Goal: Task Accomplishment & Management: Complete application form

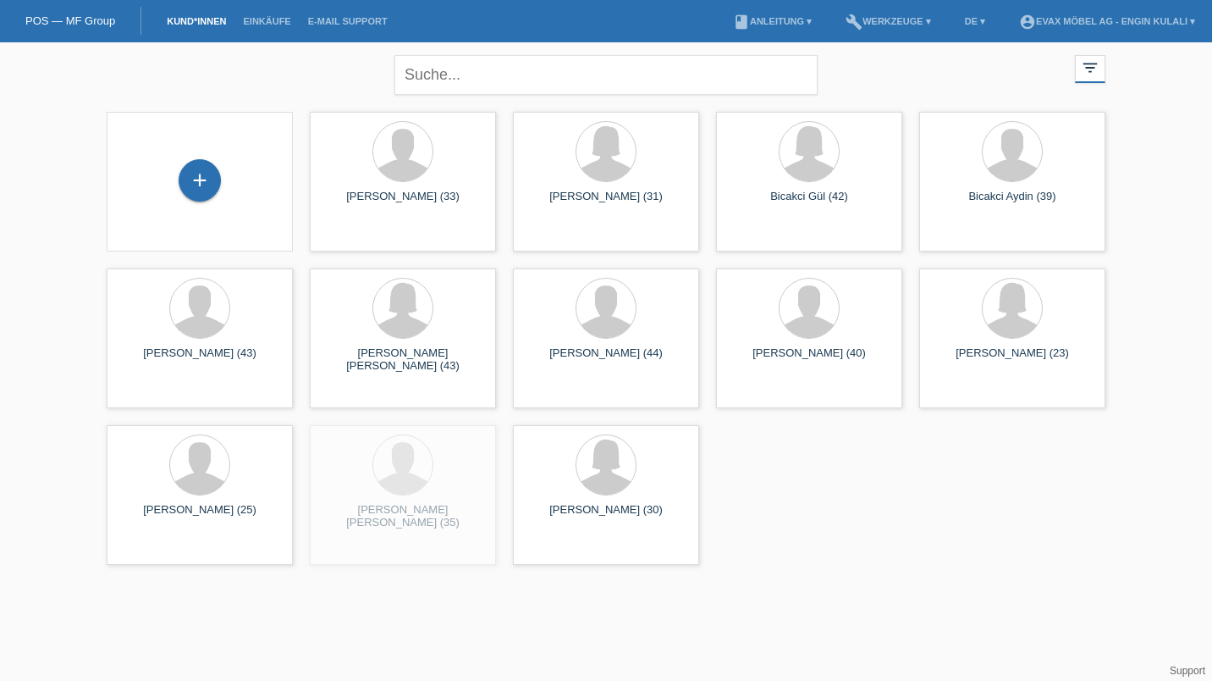
click at [227, 135] on div "+" at bounding box center [200, 182] width 186 height 140
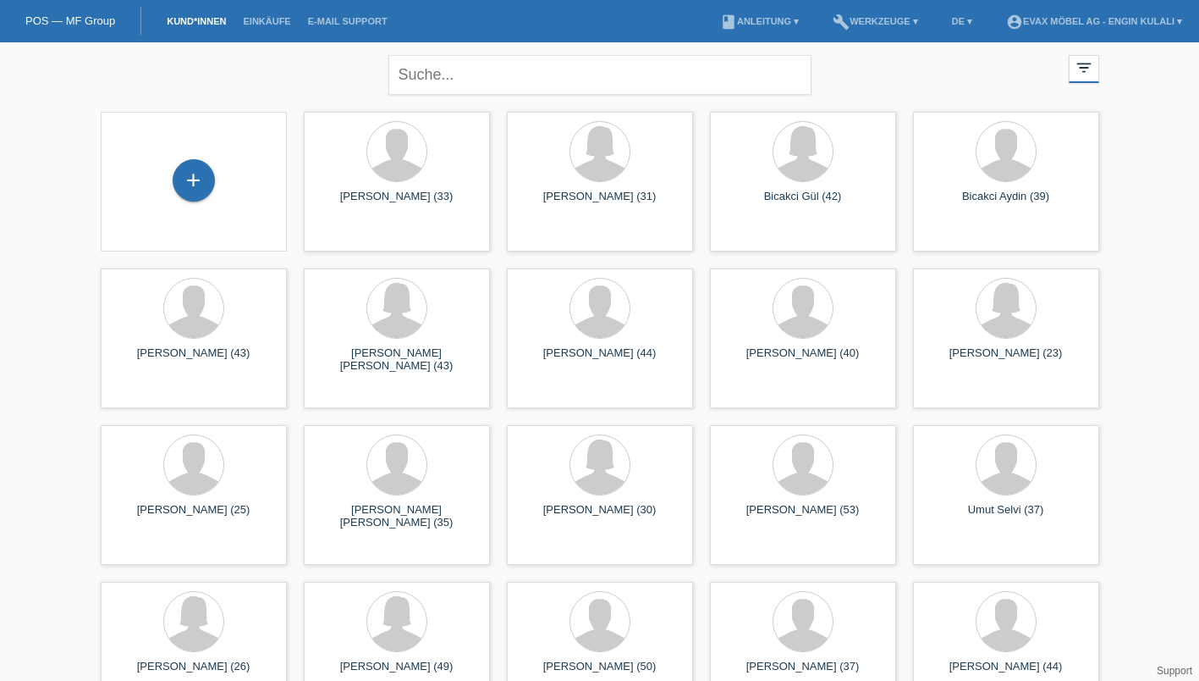
click at [184, 190] on div "+" at bounding box center [194, 180] width 41 height 29
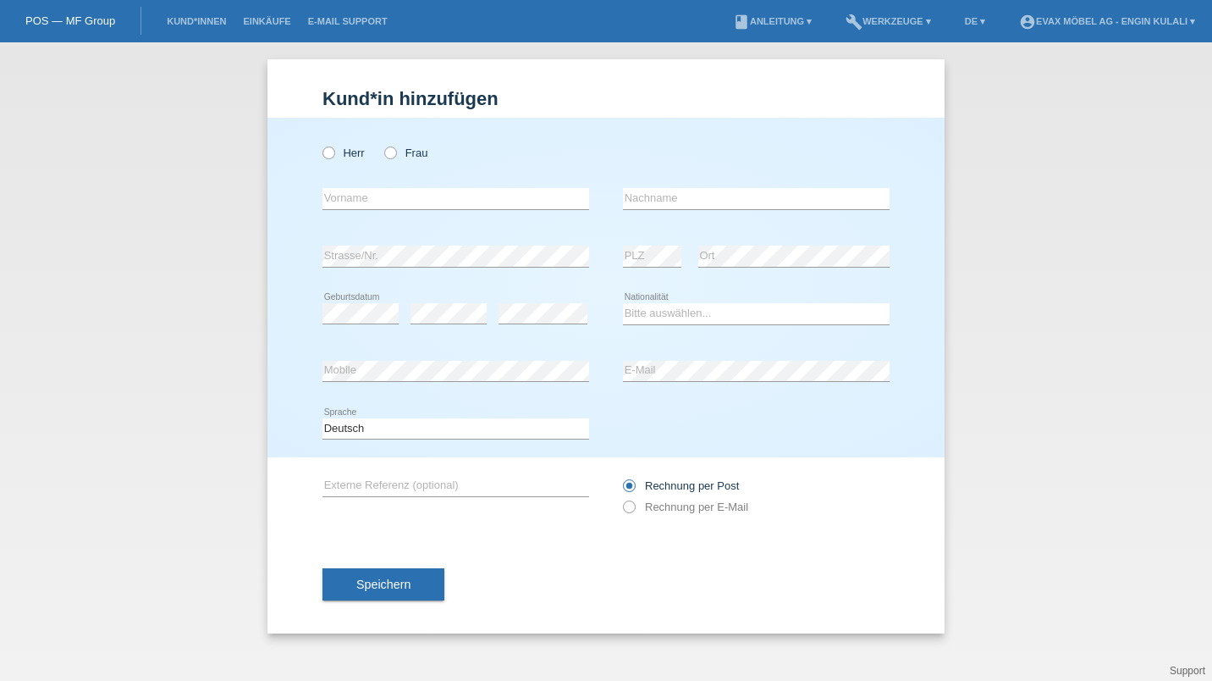
click at [320, 144] on icon at bounding box center [320, 144] width 0 height 0
click at [328, 152] on input "Herr" at bounding box center [327, 151] width 11 height 11
radio input "true"
click at [359, 204] on input "text" at bounding box center [455, 198] width 267 height 21
type input "[PERSON_NAME]"
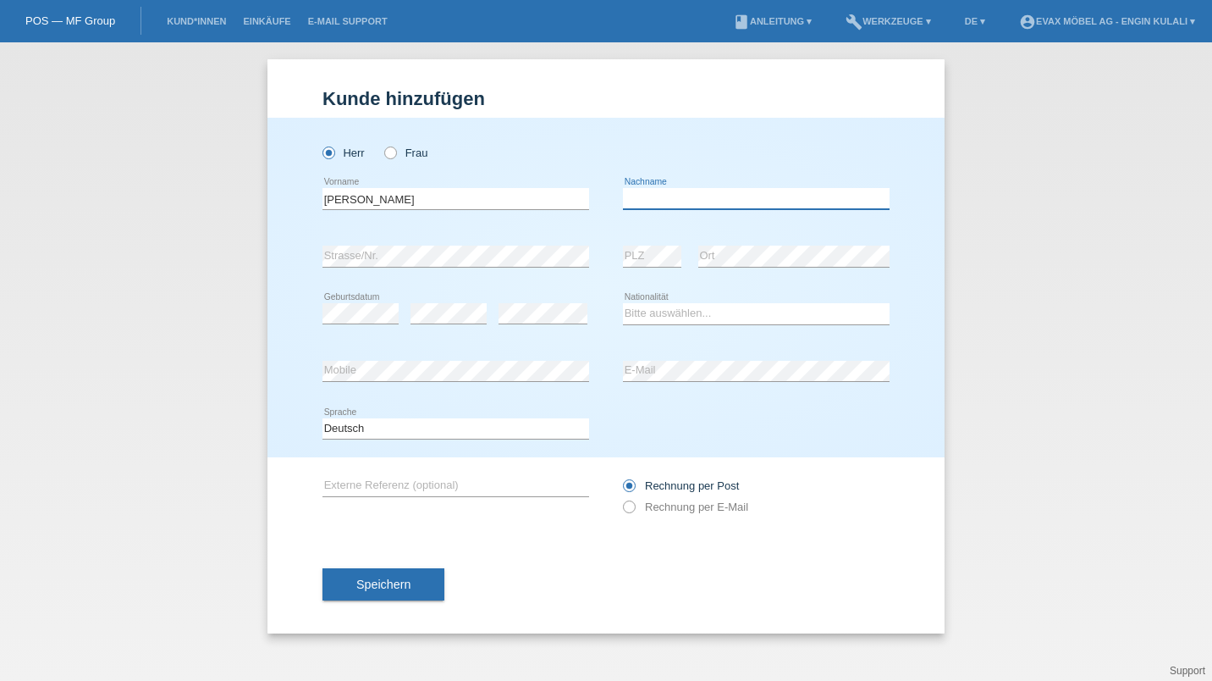
click at [671, 191] on input "text" at bounding box center [756, 198] width 267 height 21
type input "kliewer"
click at [649, 319] on select "Bitte auswählen... Schweiz Deutschland Liechtenstein Österreich ------------ Af…" at bounding box center [756, 313] width 267 height 20
select select "DE"
click at [623, 303] on select "Bitte auswählen... Schweiz Deutschland Liechtenstein Österreich ------------ Af…" at bounding box center [756, 313] width 267 height 20
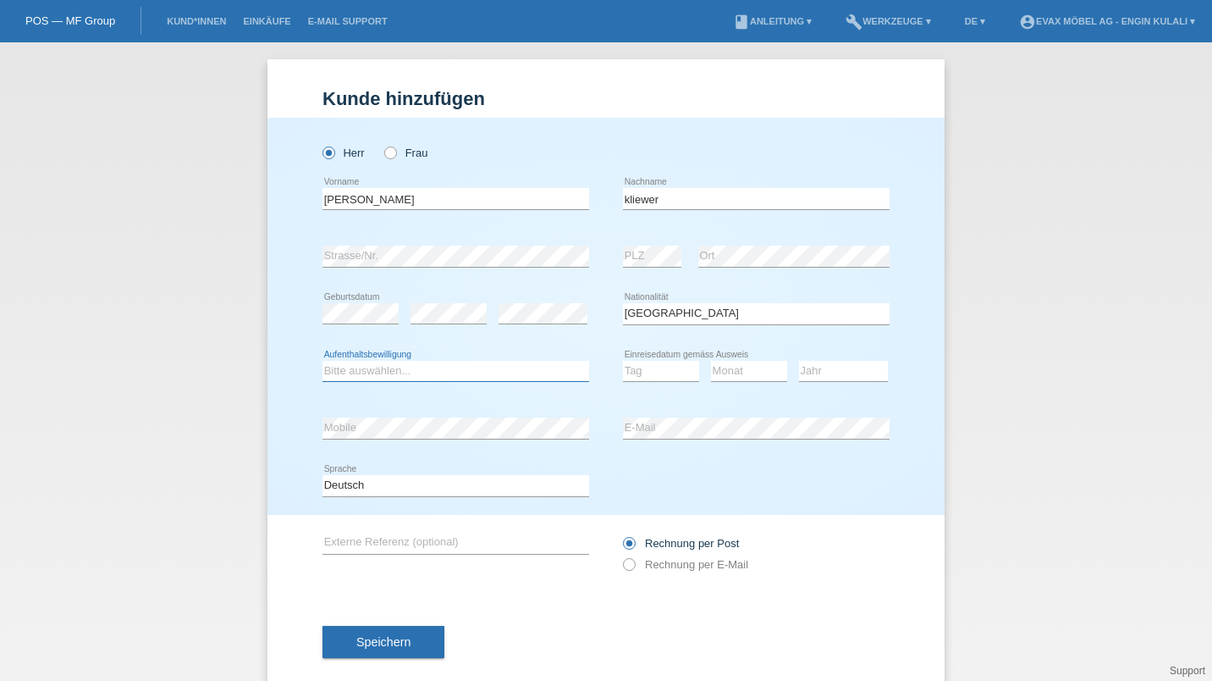
click at [397, 364] on select "Bitte auswählen... C B B - Flüchtlingsstatus Andere" at bounding box center [455, 371] width 267 height 20
select select "C"
click at [322, 361] on select "Bitte auswählen... C B B - Flüchtlingsstatus Andere" at bounding box center [455, 371] width 267 height 20
click at [660, 374] on select "Tag 01 02 03 04 05 06 07 08 09 10 11" at bounding box center [661, 371] width 76 height 20
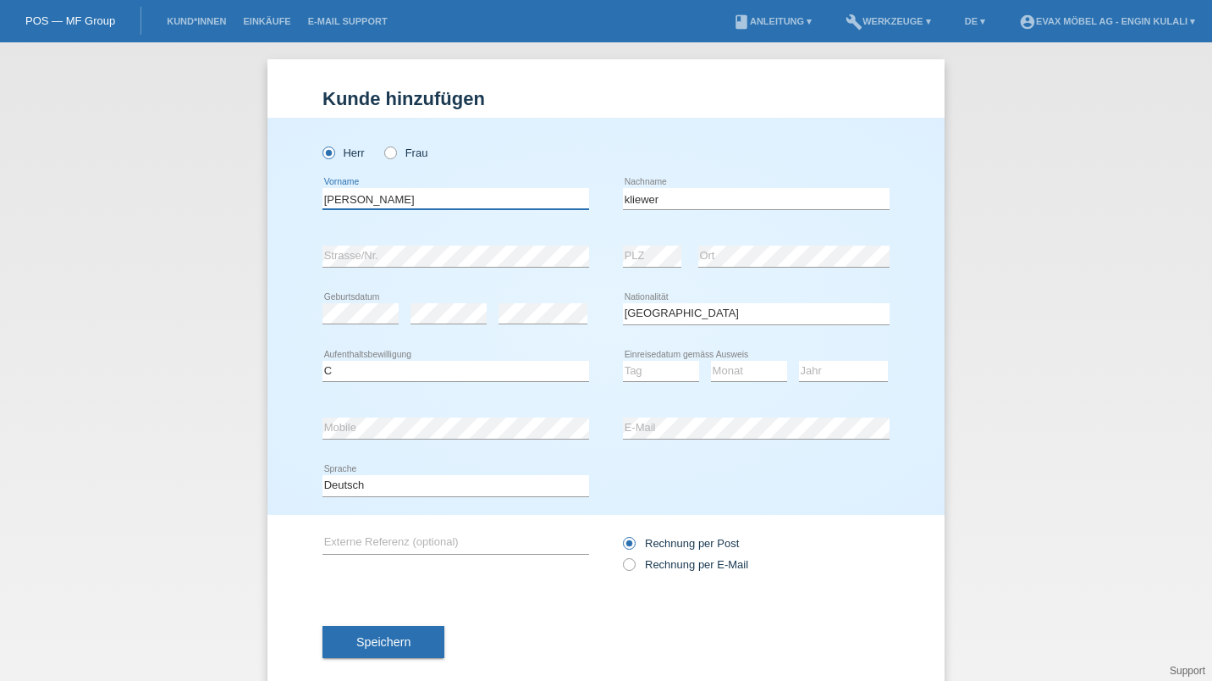
click at [332, 200] on input "[PERSON_NAME]" at bounding box center [455, 198] width 267 height 21
click at [335, 196] on input "[PERSON_NAME]" at bounding box center [455, 198] width 267 height 21
click at [334, 195] on input "[PERSON_NAME]" at bounding box center [455, 198] width 267 height 21
click at [632, 196] on input "kliewer" at bounding box center [756, 198] width 267 height 21
click at [637, 193] on input "kliewer" at bounding box center [756, 198] width 267 height 21
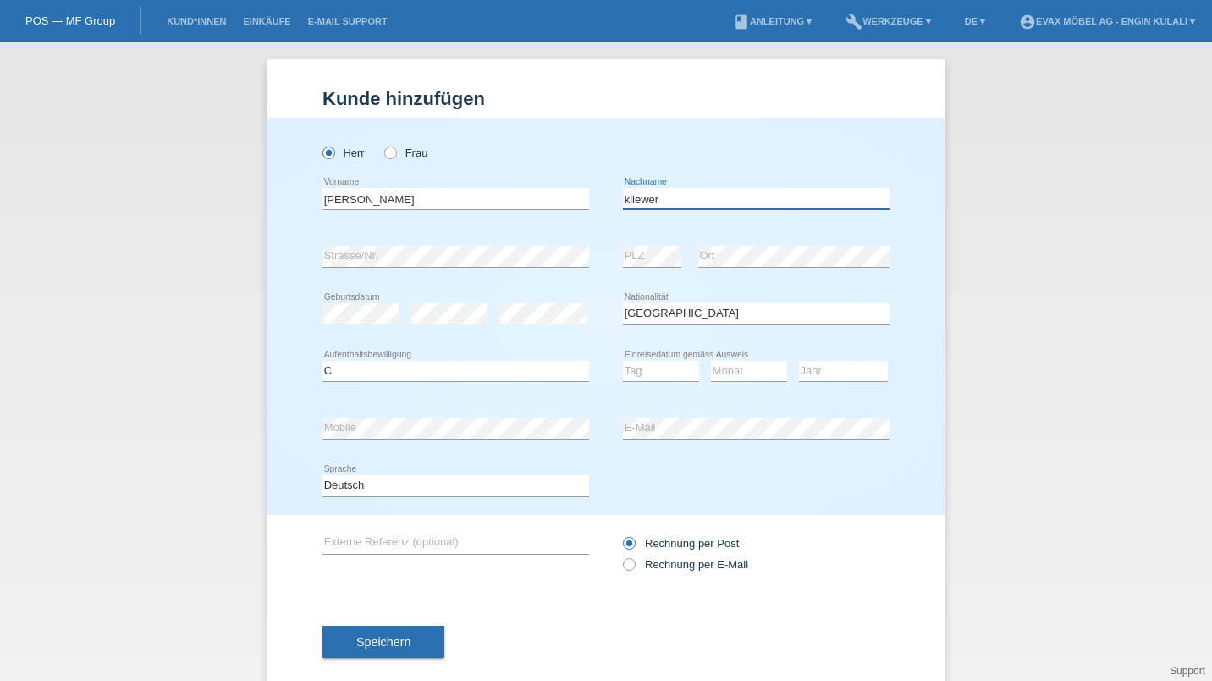
click at [629, 206] on input "kliewer" at bounding box center [756, 198] width 267 height 21
type input "Kliewer"
click at [653, 366] on select "Tag 01 02 03 04 05 06 07 08 09 10 11" at bounding box center [661, 371] width 76 height 20
select select "15"
click at [623, 361] on select "Tag 01 02 03 04 05 06 07 08 09 10 11" at bounding box center [661, 371] width 76 height 20
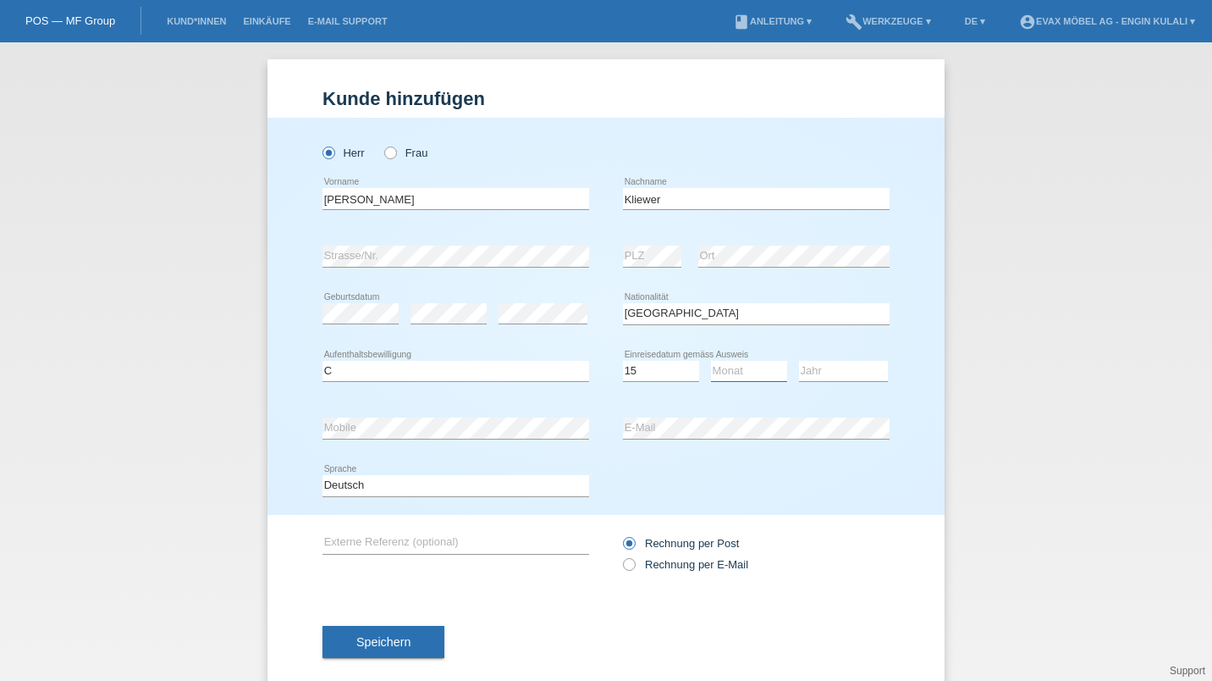
click at [752, 373] on select "Monat 01 02 03 04 05 06 07 08 09 10 11" at bounding box center [749, 371] width 76 height 20
select select "04"
click at [711, 361] on select "Monat 01 02 03 04 05 06 07 08 09 10 11" at bounding box center [749, 371] width 76 height 20
click at [835, 373] on select "Jahr 2025 2024 2023 2022 2021 2020 2019 2018 2017 2016 2015 2014 2013 2012 2011…" at bounding box center [843, 371] width 89 height 20
select select "2016"
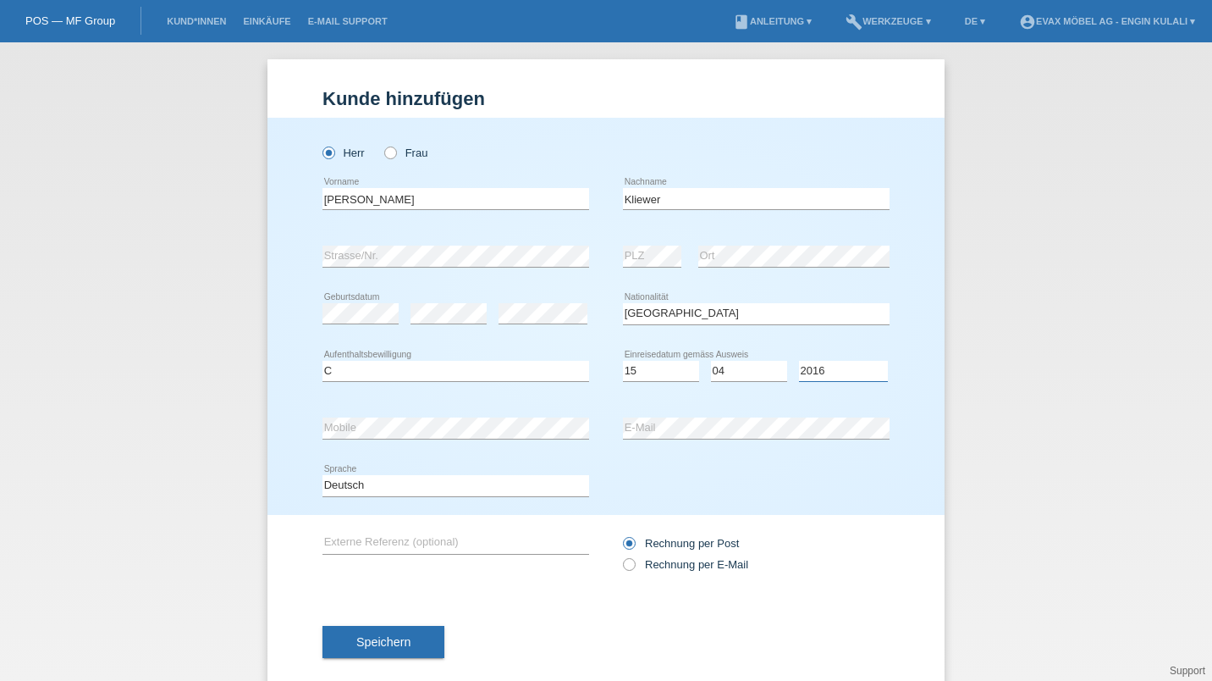
click at [799, 361] on select "Jahr 2025 2024 2023 2022 2021 2020 2019 2018 2017 2016 2015 2014 2013 2012 2011…" at bounding box center [843, 371] width 89 height 20
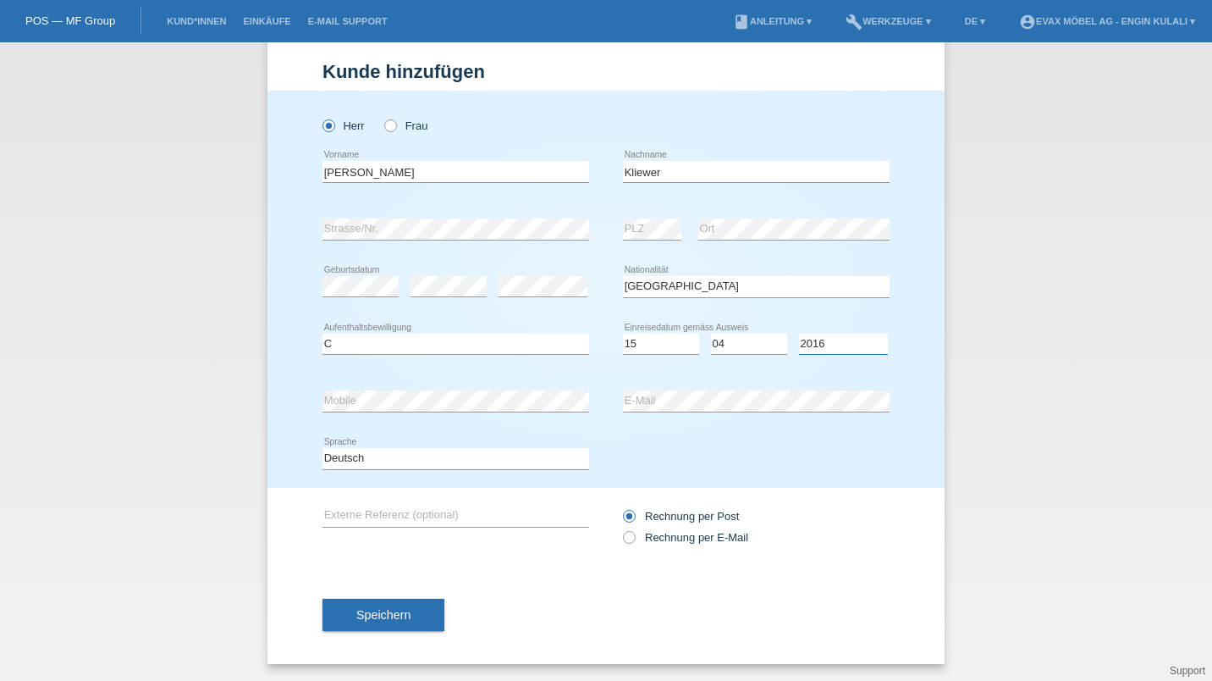
scroll to position [27, 0]
click at [406, 515] on input "text" at bounding box center [455, 515] width 267 height 21
paste input "RE-01317"
type input "RE-01317"
click at [398, 620] on span "Speichern" at bounding box center [383, 615] width 54 height 14
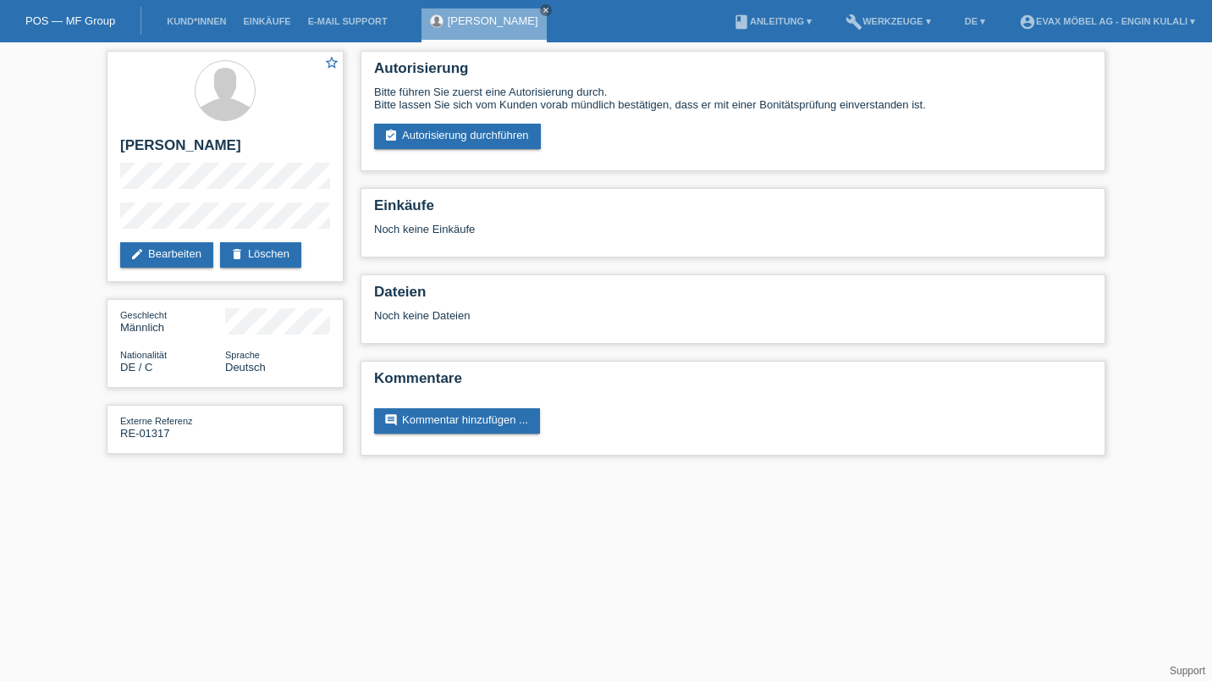
click at [460, 132] on link "assignment_turned_in Autorisierung durchführen" at bounding box center [457, 136] width 167 height 25
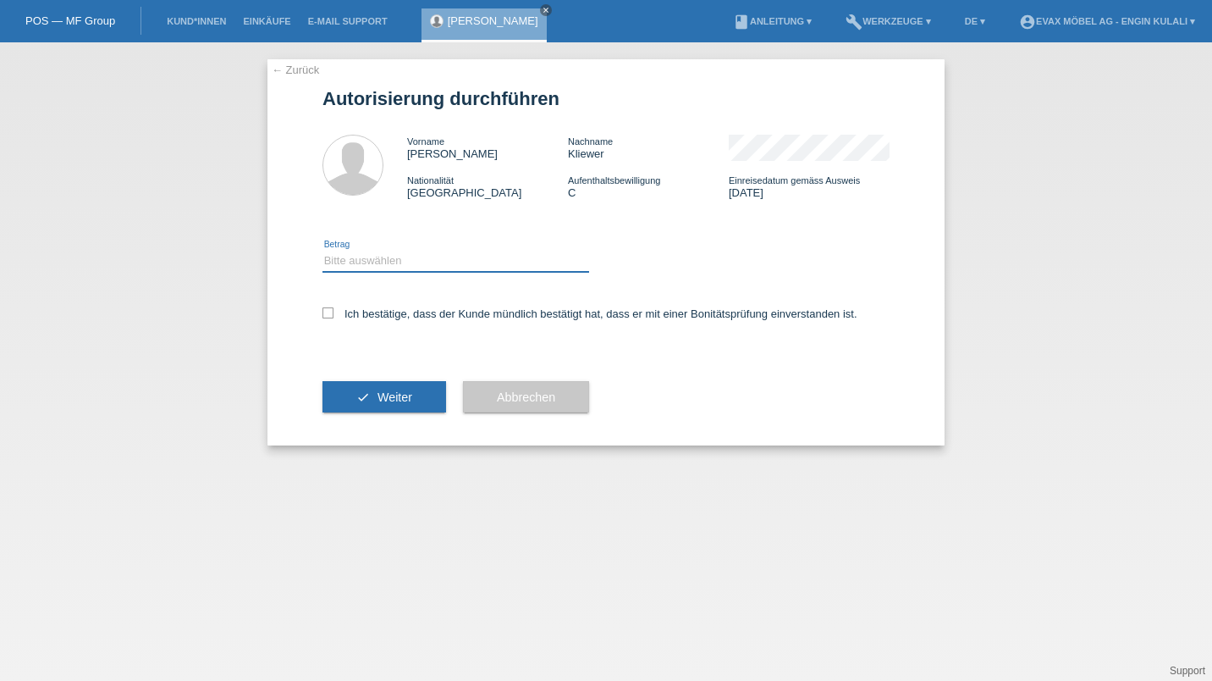
click at [365, 263] on select "Bitte auswählen CHF 1.00 - CHF 499.00 CHF 500.00 - CHF 1'999.00 CHF 2'000.00 - …" at bounding box center [455, 261] width 267 height 20
select select "3"
click at [322, 251] on select "Bitte auswählen CHF 1.00 - CHF 499.00 CHF 500.00 - CHF 1'999.00 CHF 2'000.00 - …" at bounding box center [455, 261] width 267 height 20
click at [331, 311] on icon at bounding box center [327, 312] width 11 height 11
click at [331, 311] on input "Ich bestätige, dass der Kunde mündlich bestätigt hat, dass er mit einer Bonität…" at bounding box center [327, 312] width 11 height 11
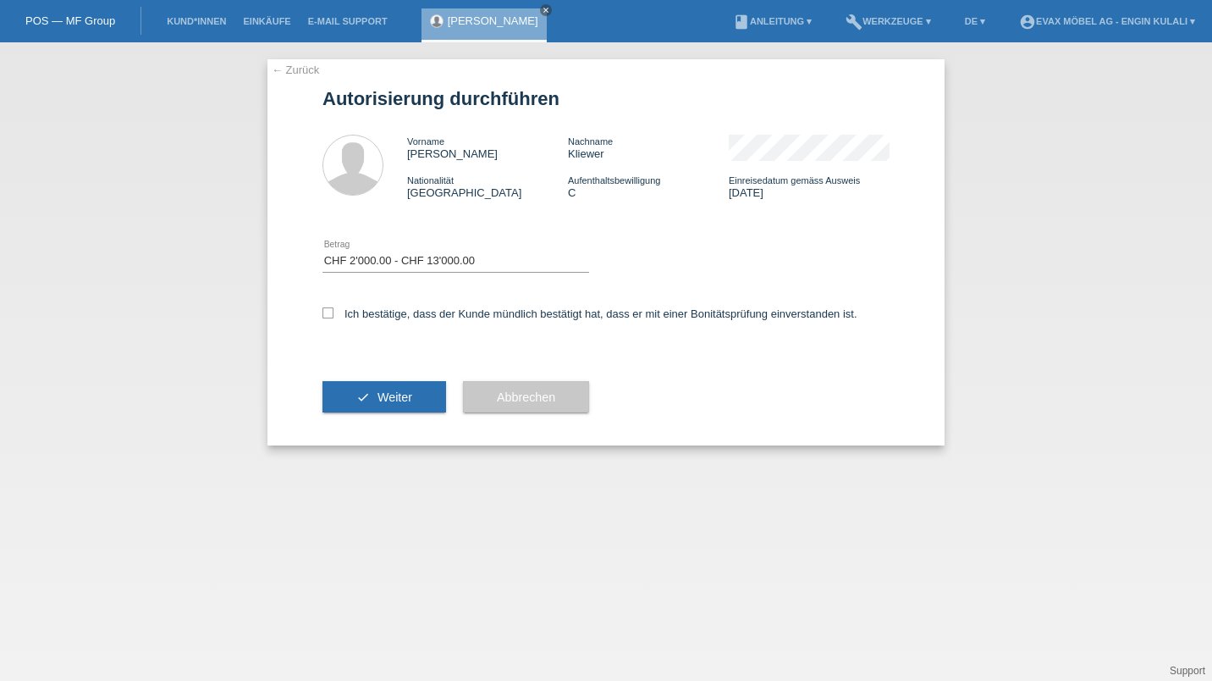
checkbox input "true"
click at [376, 399] on button "check Weiter" at bounding box center [384, 397] width 124 height 32
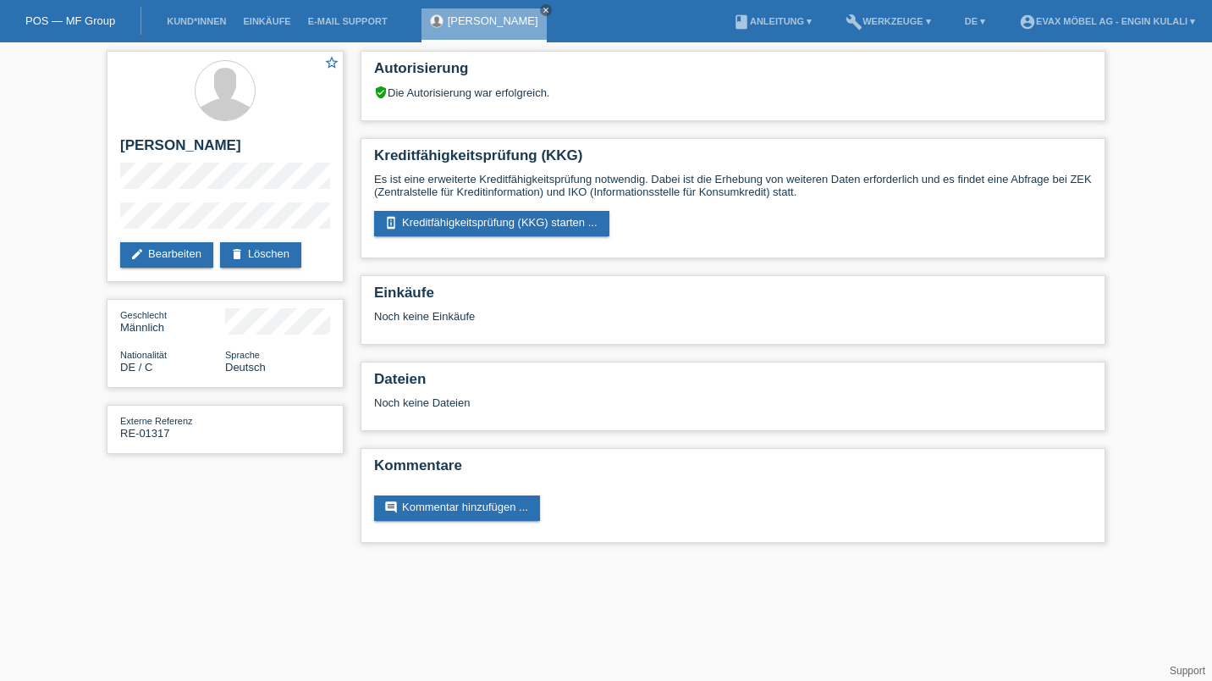
click at [481, 226] on link "perm_device_information Kreditfähigkeitsprüfung (KKG) starten ..." at bounding box center [491, 223] width 235 height 25
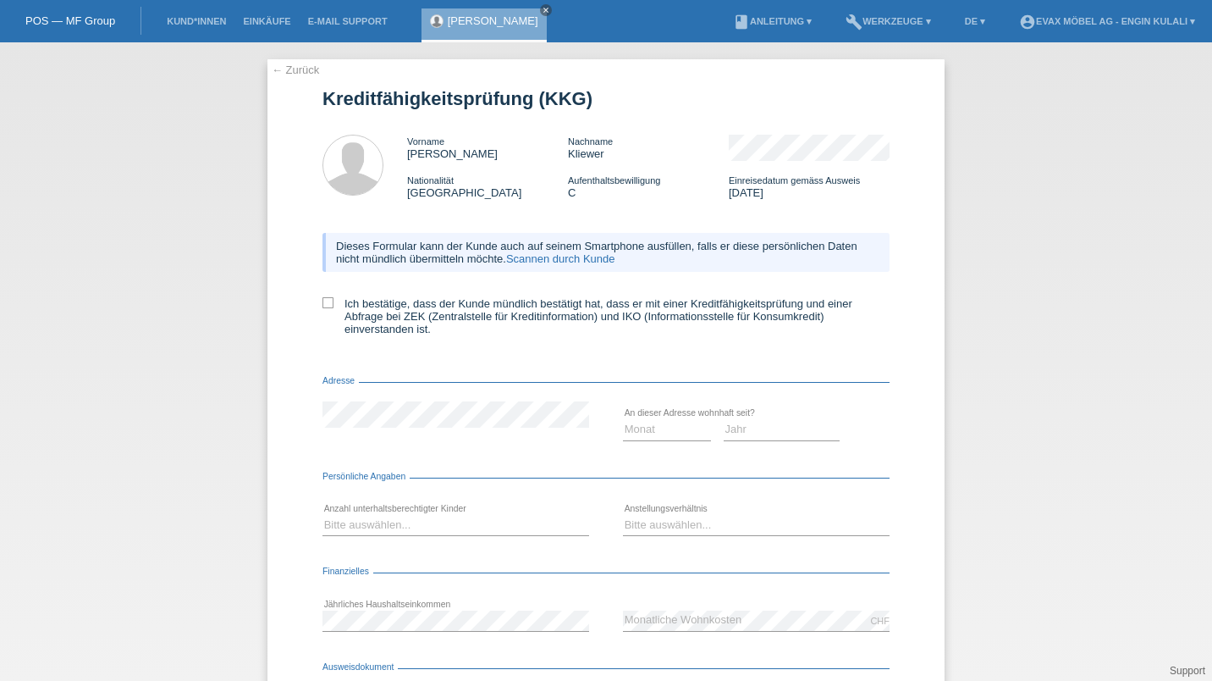
click at [322, 304] on icon at bounding box center [327, 302] width 11 height 11
click at [322, 304] on input "Ich bestätige, dass der Kunde mündlich bestätigt hat, dass er mit einer Kreditf…" at bounding box center [327, 302] width 11 height 11
checkbox input "true"
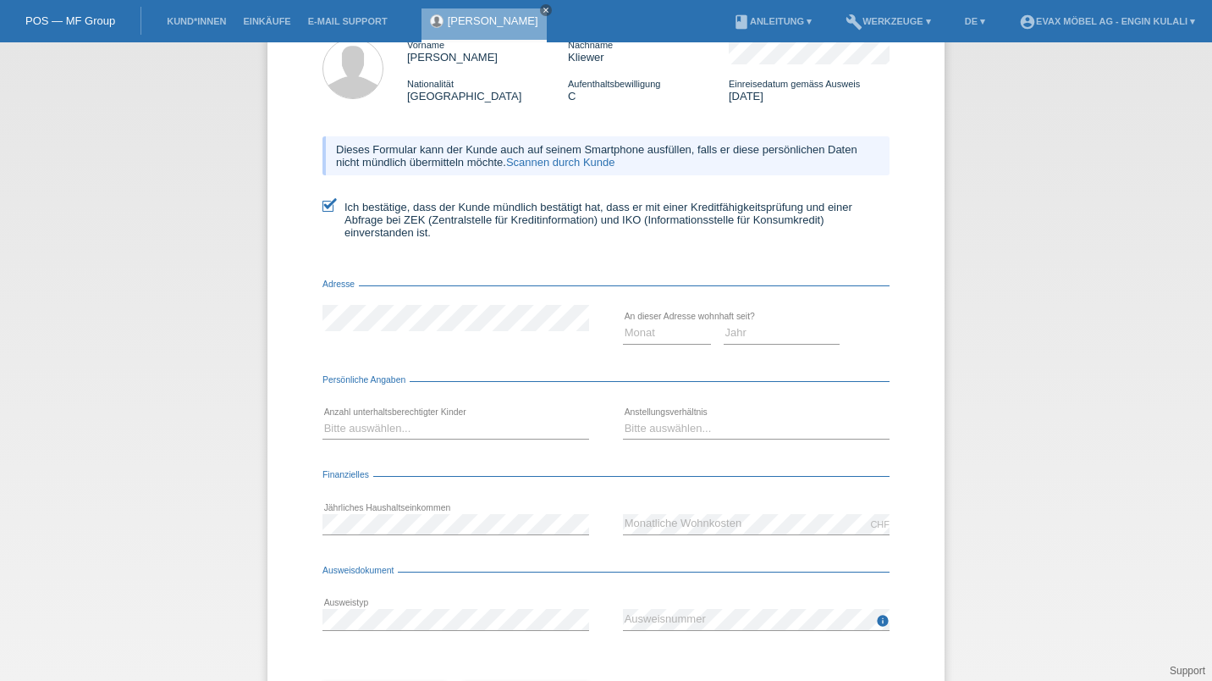
scroll to position [99, 0]
click at [657, 339] on select "Monat 01 02 03 04 05 06 07 08 09 10" at bounding box center [667, 330] width 88 height 20
select select "10"
click at [623, 323] on select "Monat 01 02 03 04 05 06 07 08 09 10" at bounding box center [667, 330] width 88 height 20
click at [769, 332] on select "Jahr 2025 2024 2023 2022 2021 2020 2019 2018 2017 2016 2015 2014 2013 2012 2011…" at bounding box center [782, 330] width 117 height 20
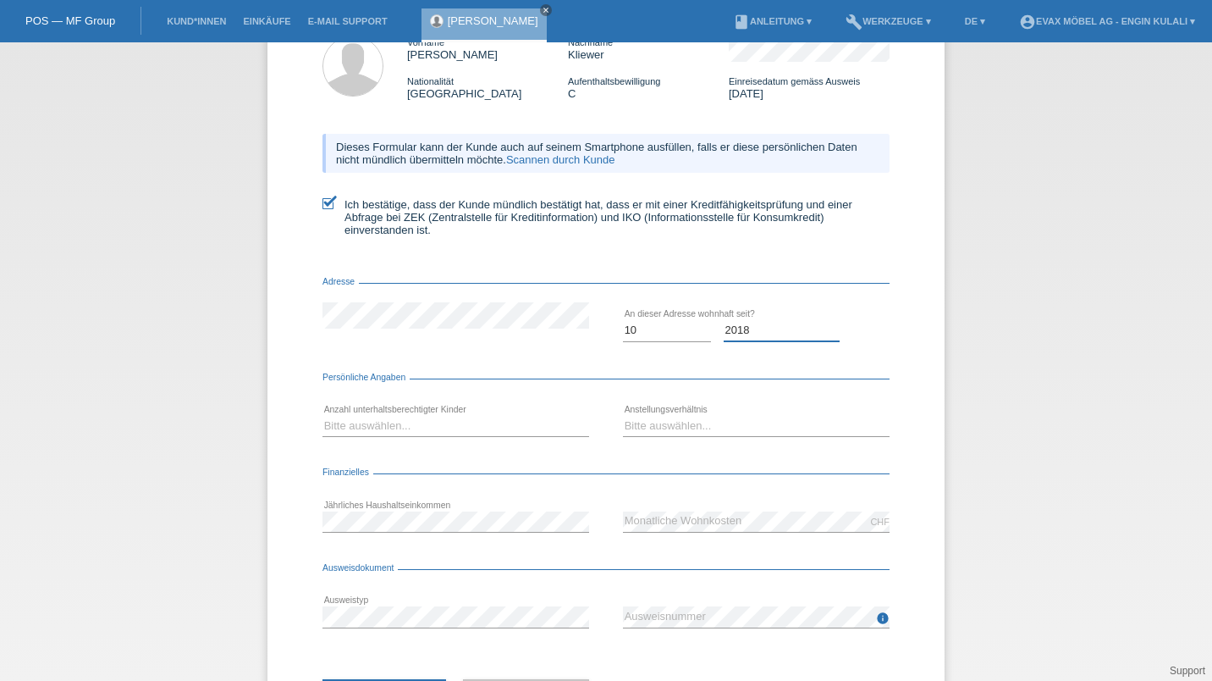
click at [724, 323] on select "Jahr 2025 2024 2023 2022 2021 2020 2019 2018 2017 2016 2015 2014 2013 2012 2011…" at bounding box center [782, 330] width 117 height 20
click at [400, 436] on select "Bitte auswählen... 0 1 2 3 4 5 6 7 8 9" at bounding box center [455, 426] width 267 height 20
click at [750, 335] on select "Jahr 2025 2024 2023 2022 2021 2020 2019 2018 2017 2016 2015 2014 2013 2012 2011…" at bounding box center [782, 330] width 117 height 20
select select "2017"
click at [724, 323] on select "Jahr 2025 2024 2023 2022 2021 2020 2019 2018 2017 2016 2015 2014 2013 2012 2011…" at bounding box center [782, 330] width 117 height 20
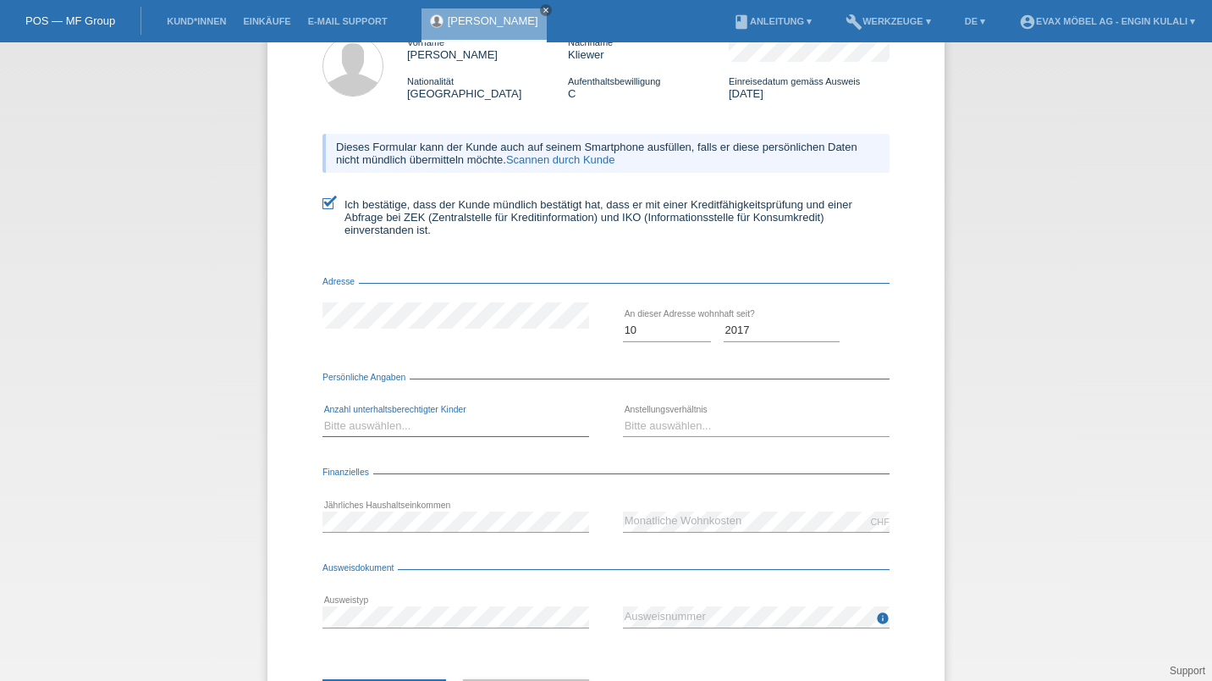
click at [400, 432] on select "Bitte auswählen... 0 1 2 3 4 5 6 7 8 9" at bounding box center [455, 426] width 267 height 20
select select "0"
click at [322, 418] on select "Bitte auswählen... 0 1 2 3 4 5 6 7 8 9" at bounding box center [455, 426] width 267 height 20
click at [667, 435] on select "Bitte auswählen... Unbefristet Befristet Lehrling/Student Pensioniert Nicht arb…" at bounding box center [756, 426] width 267 height 20
select select "UNLIMITED"
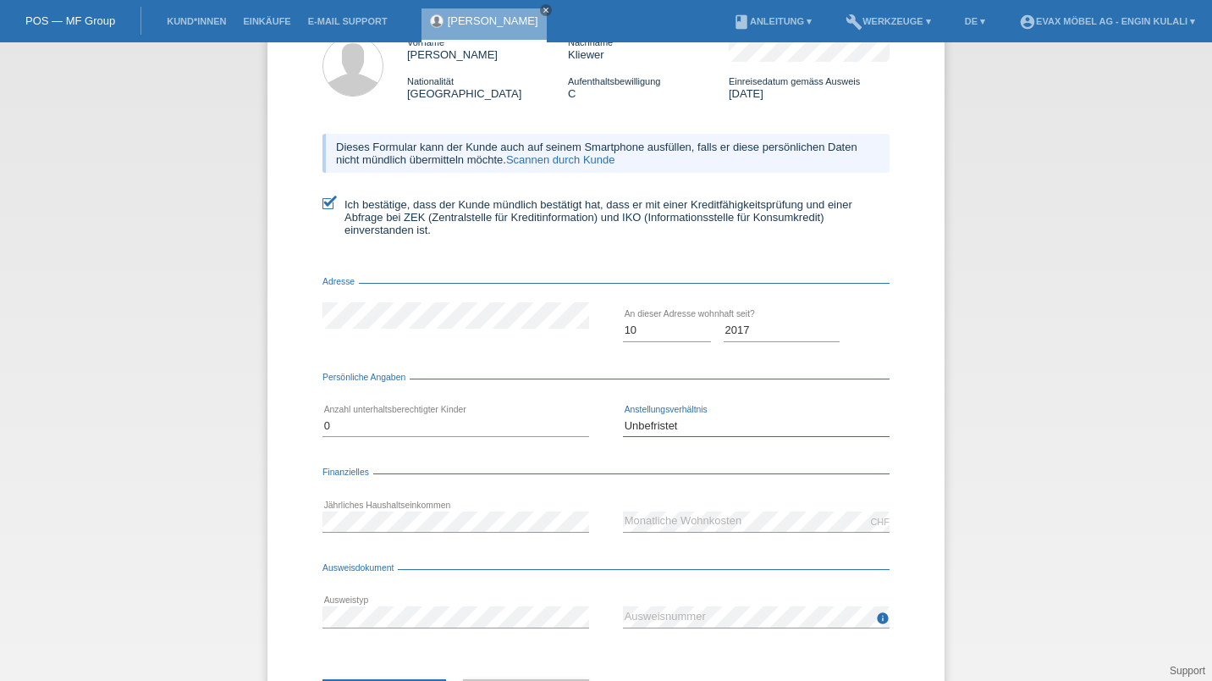
click at [623, 418] on select "Bitte auswählen... Unbefristet Befristet Lehrling/Student Pensioniert Nicht arb…" at bounding box center [756, 426] width 267 height 20
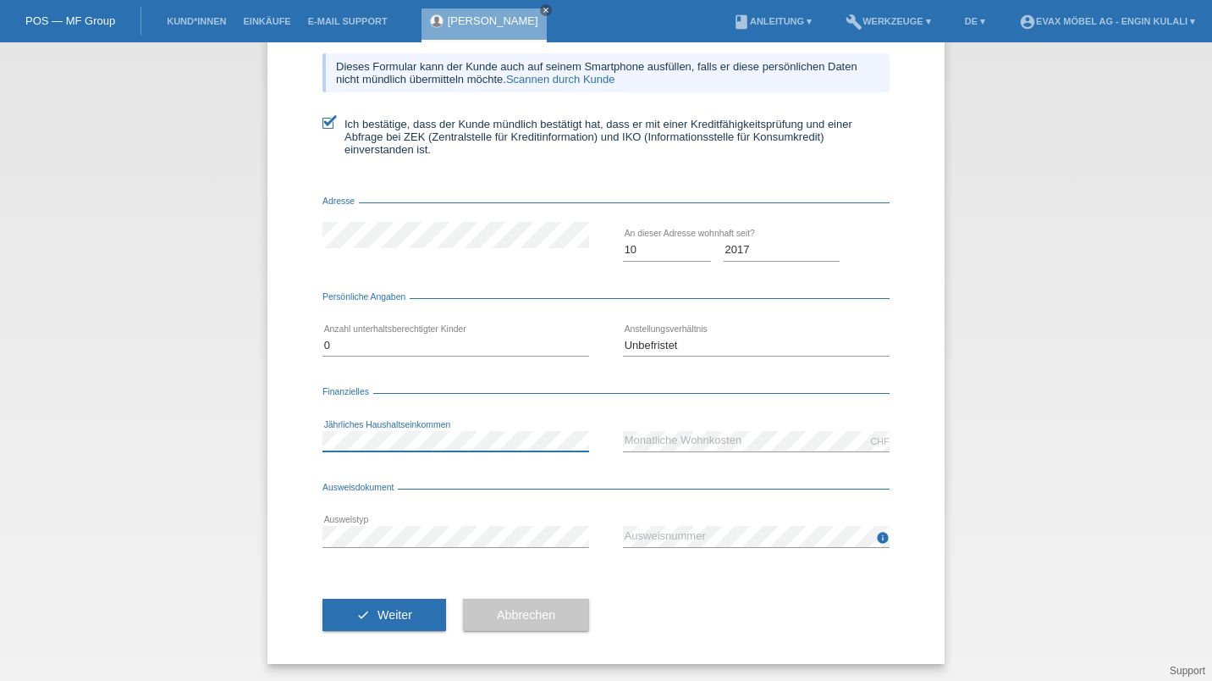
scroll to position [182, 0]
click at [381, 619] on span "Weiter" at bounding box center [395, 615] width 35 height 14
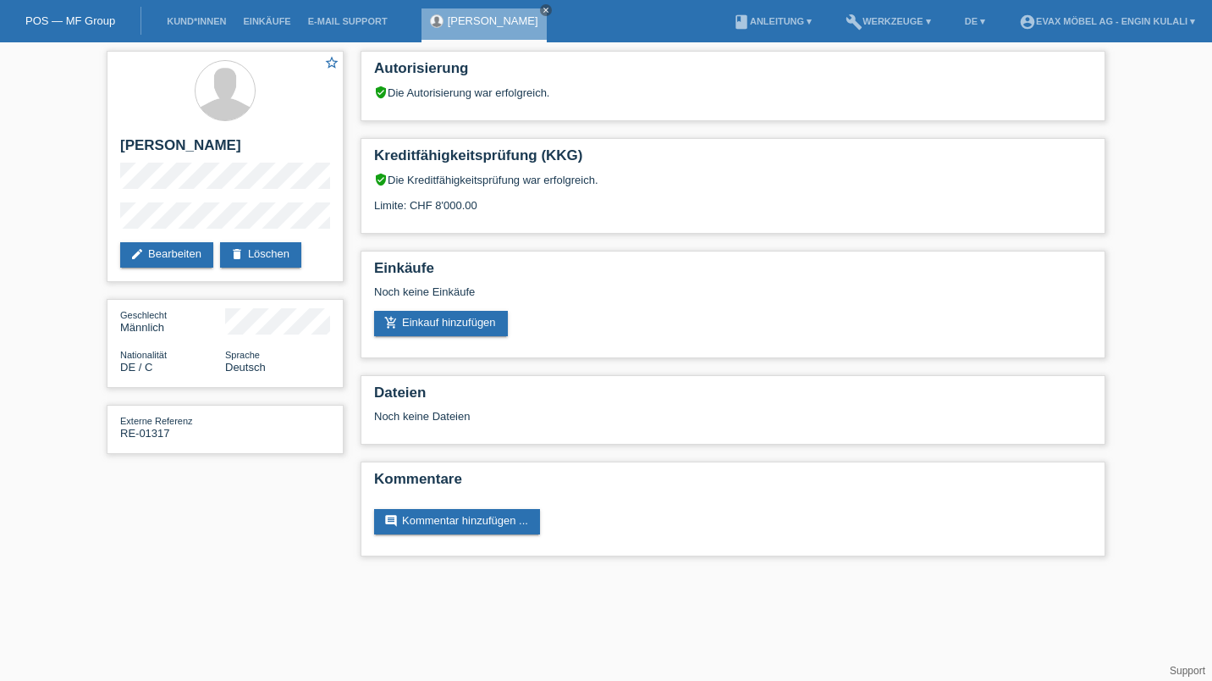
click at [449, 325] on link "add_shopping_cart Einkauf hinzufügen" at bounding box center [441, 323] width 134 height 25
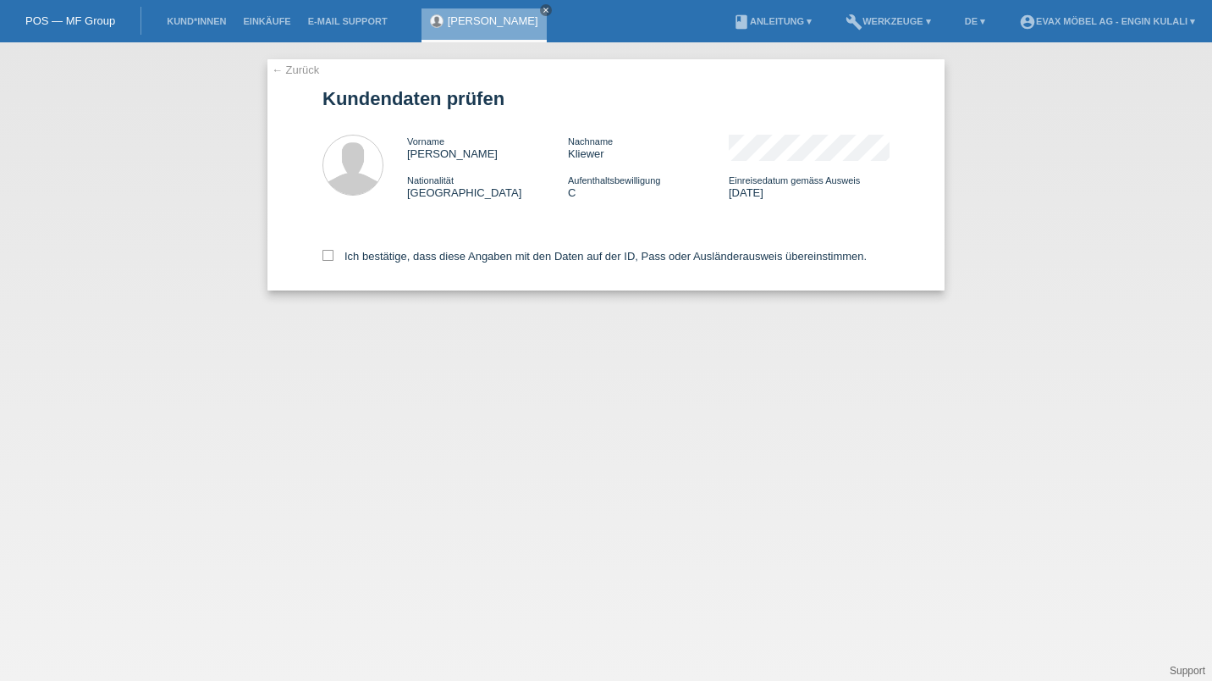
click at [347, 262] on label "Ich bestätige, dass diese Angaben mit den Daten auf der ID, Pass oder Ausländer…" at bounding box center [594, 256] width 544 height 13
click at [333, 261] on input "Ich bestätige, dass diese Angaben mit den Daten auf der ID, Pass oder Ausländer…" at bounding box center [327, 255] width 11 height 11
checkbox input "true"
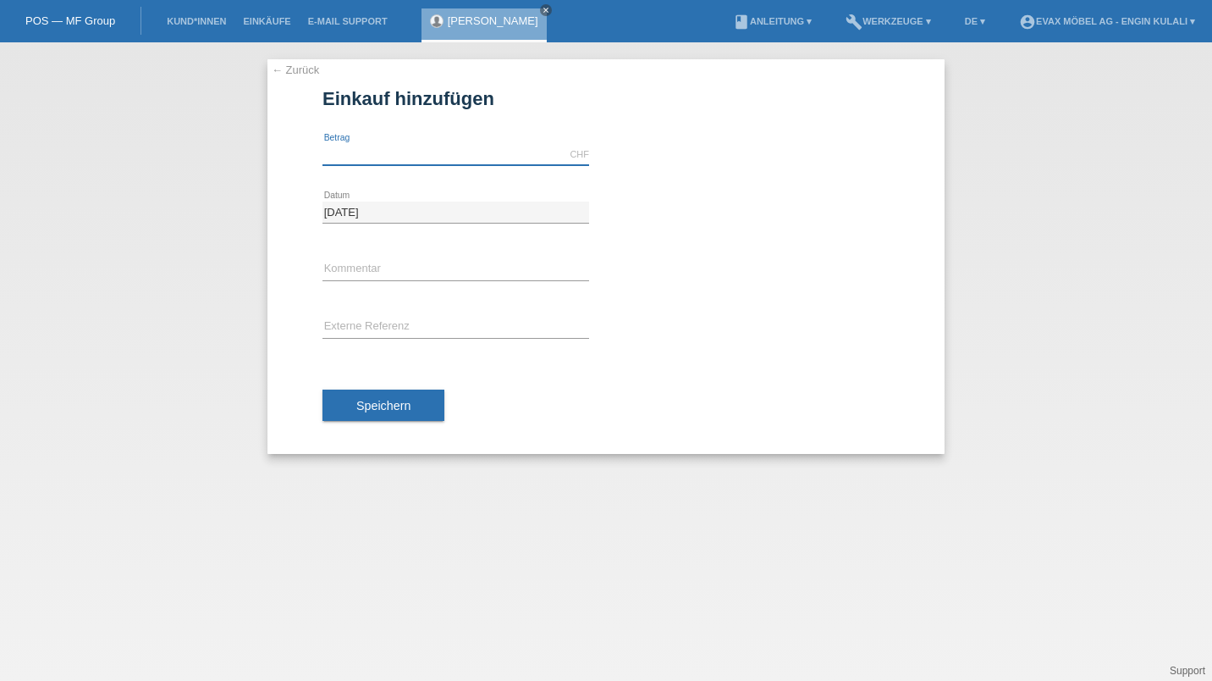
click at [363, 152] on input "text" at bounding box center [455, 154] width 267 height 21
click at [365, 332] on input "text" at bounding box center [455, 327] width 267 height 21
type input "5500.00"
paste input "RE-01317"
type input "RE-01317"
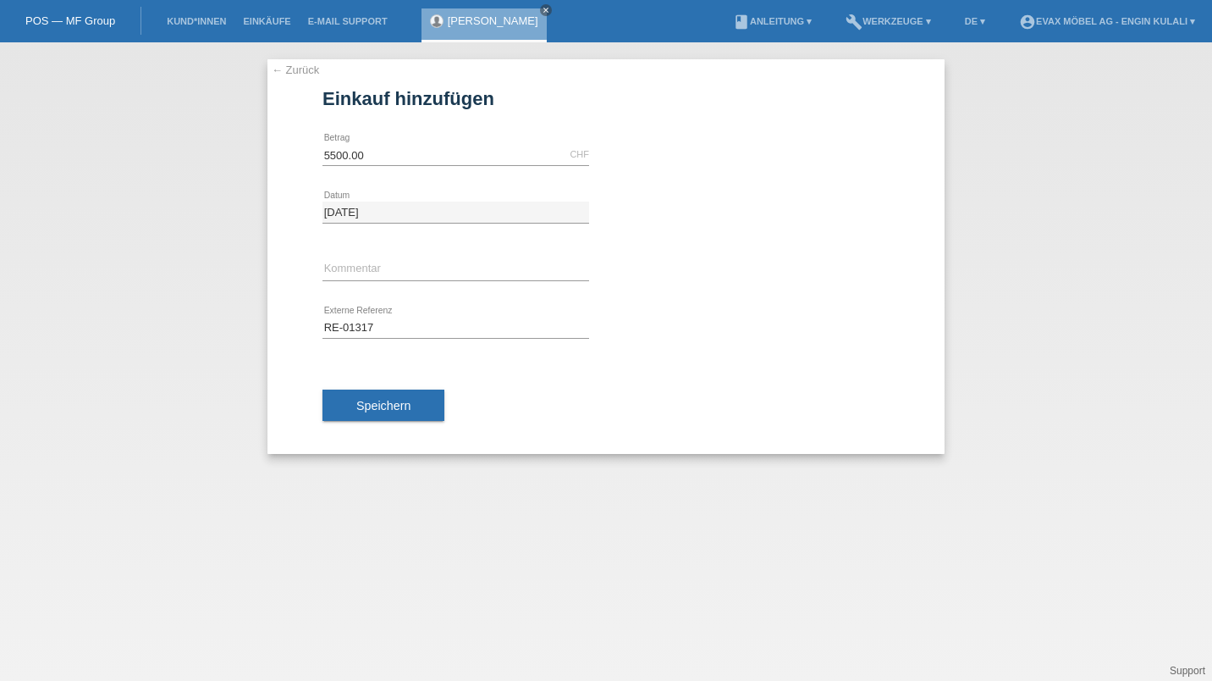
click at [391, 409] on span "Speichern" at bounding box center [383, 406] width 54 height 14
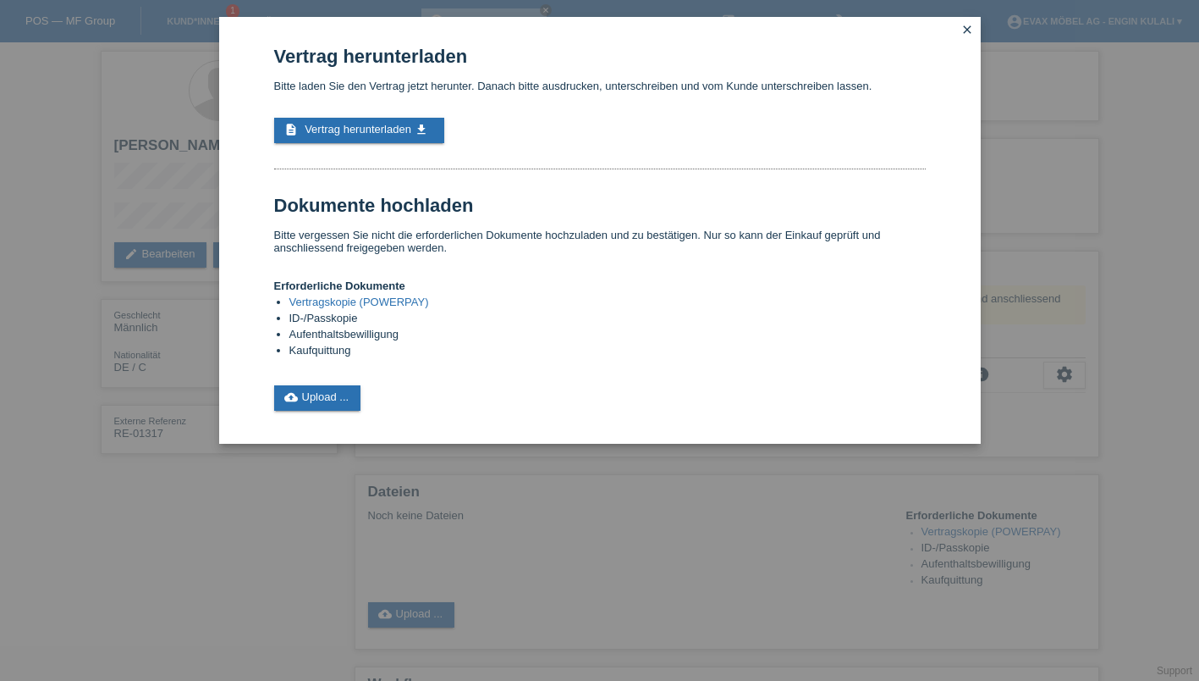
click at [375, 133] on span "Vertrag herunterladen" at bounding box center [358, 129] width 107 height 13
click at [968, 30] on icon "close" at bounding box center [968, 30] width 14 height 14
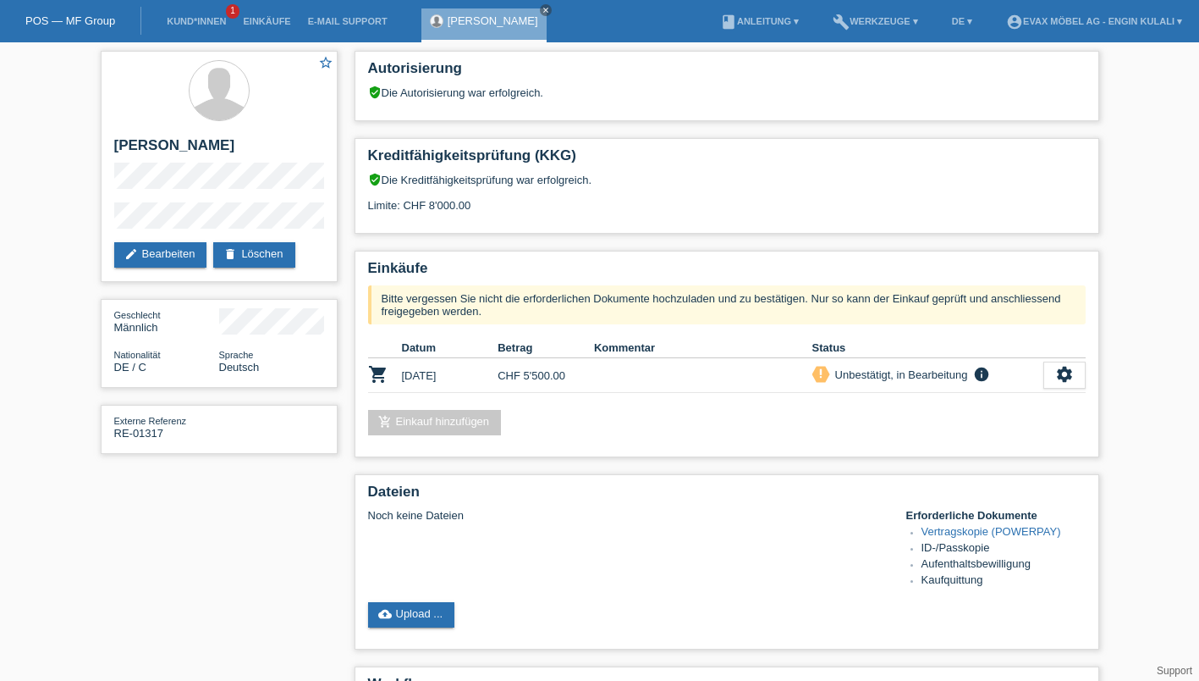
click at [157, 252] on link "edit Bearbeiten" at bounding box center [160, 254] width 93 height 25
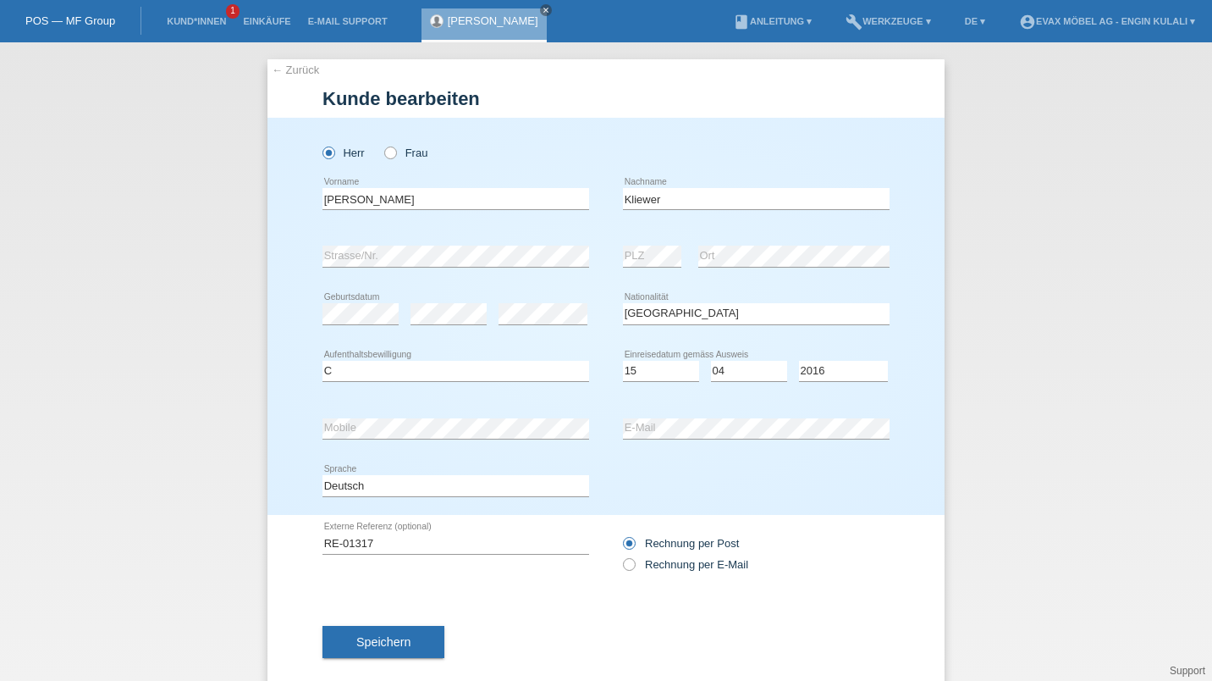
select select "DE"
select select "C"
select select "15"
select select "04"
select select "2016"
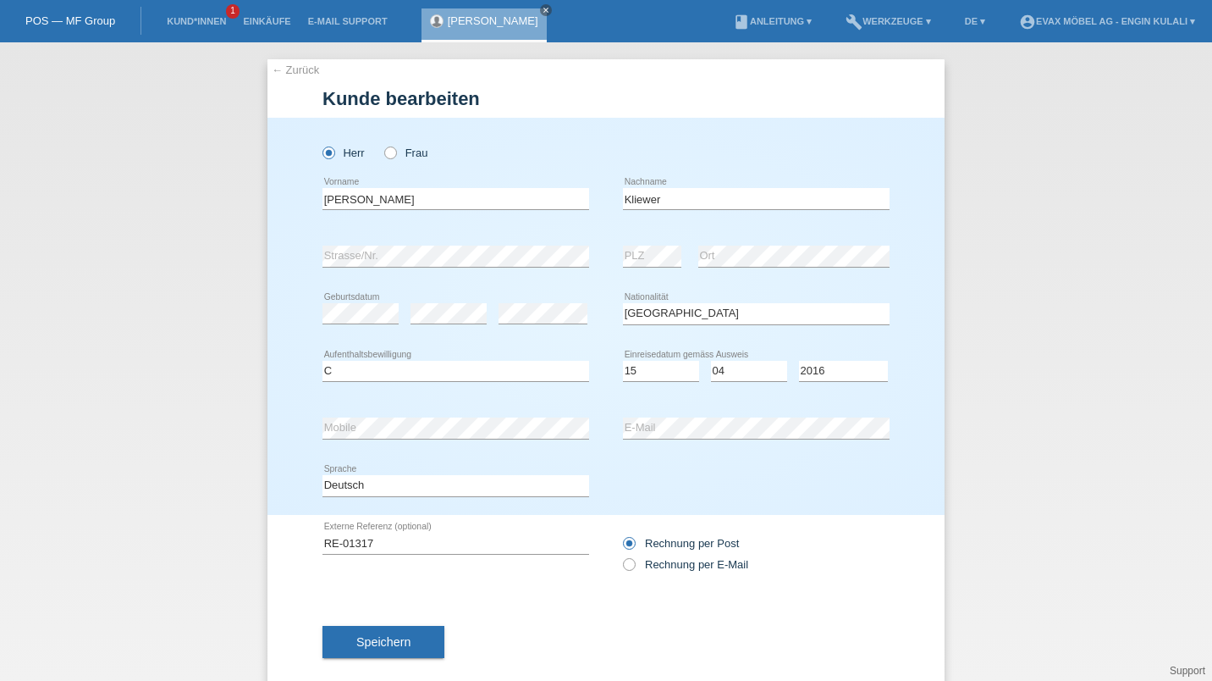
click at [623, 551] on input "Rechnung per Post" at bounding box center [628, 547] width 11 height 21
click at [620, 555] on icon at bounding box center [620, 555] width 0 height 0
click at [626, 570] on input "Rechnung per E-Mail" at bounding box center [628, 568] width 11 height 21
radio input "true"
click at [331, 637] on button "Speichern" at bounding box center [383, 642] width 122 height 32
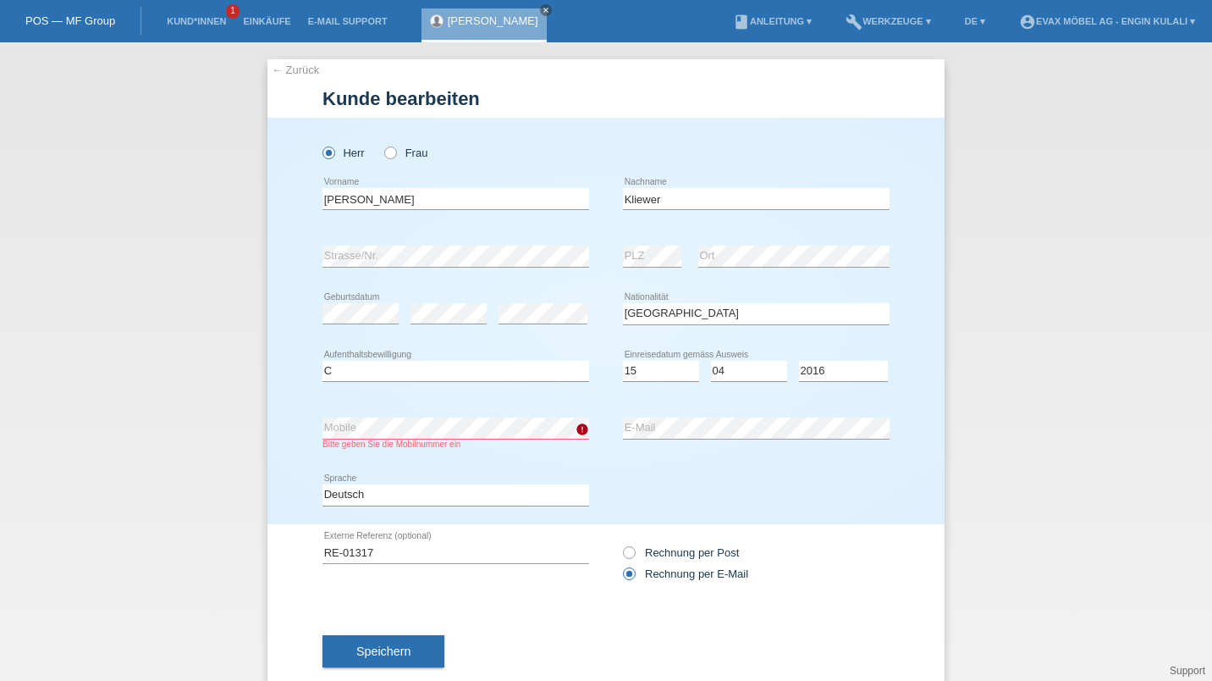
click at [460, 455] on div "error Mobile Bitte geben Sie die Mobilnummer ein" at bounding box center [455, 433] width 267 height 67
click at [375, 654] on span "Speichern" at bounding box center [383, 651] width 54 height 14
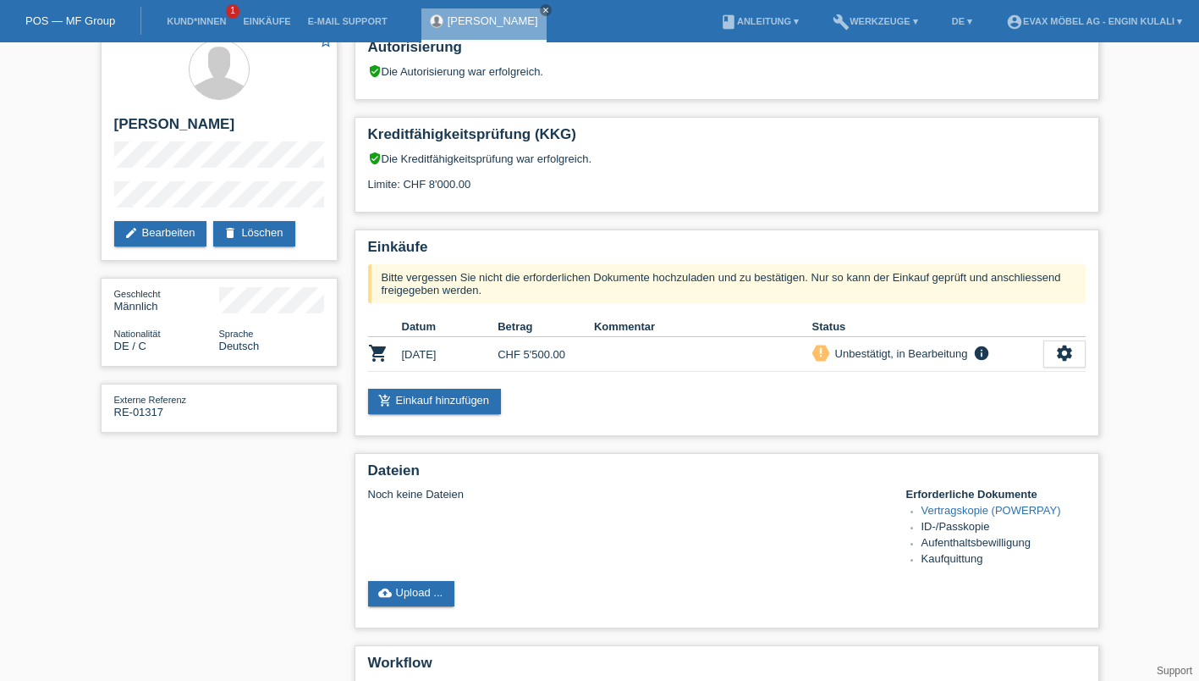
scroll to position [29, 0]
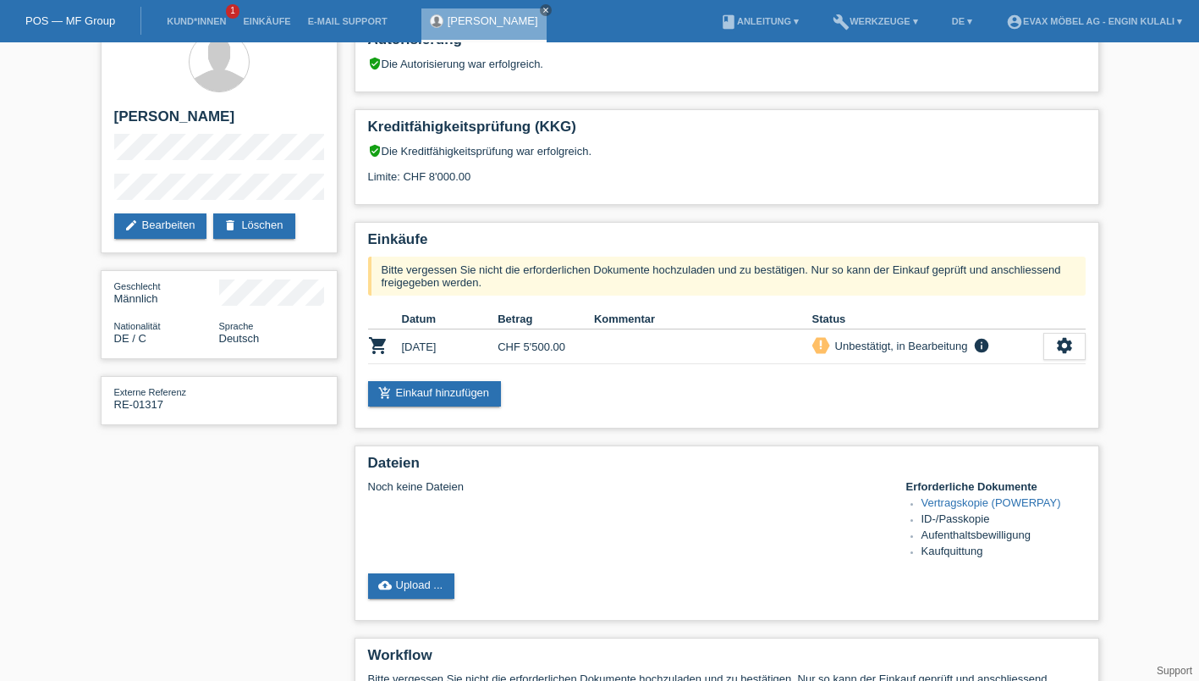
click at [989, 507] on link "Vertragskopie (POWERPAY)" at bounding box center [992, 502] width 140 height 13
click at [428, 579] on link "cloud_upload Upload ..." at bounding box center [411, 585] width 87 height 25
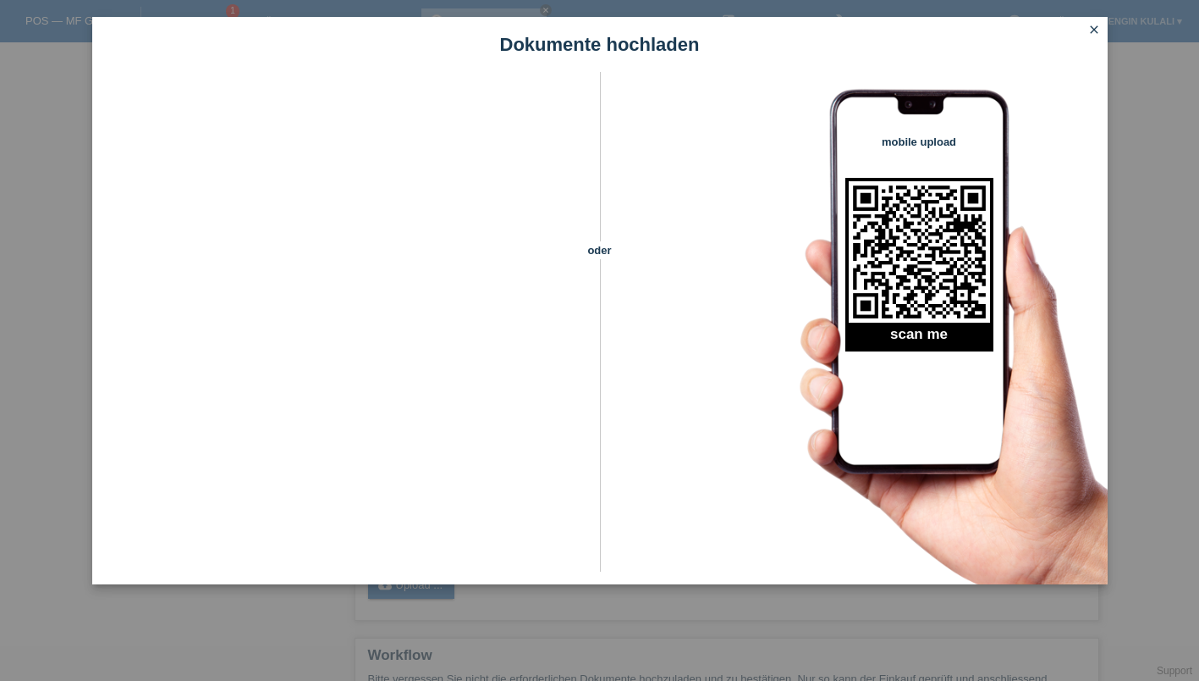
click at [1090, 35] on icon "close" at bounding box center [1095, 30] width 14 height 14
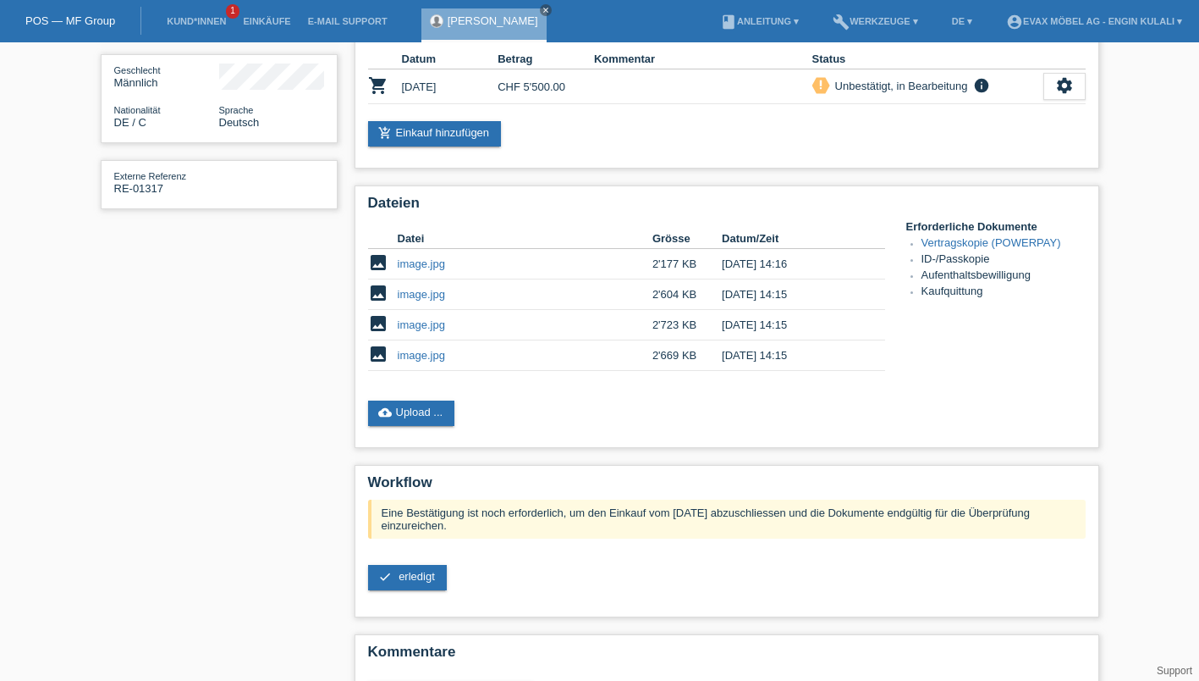
scroll to position [245, 0]
click at [411, 582] on span "erledigt" at bounding box center [417, 576] width 36 height 13
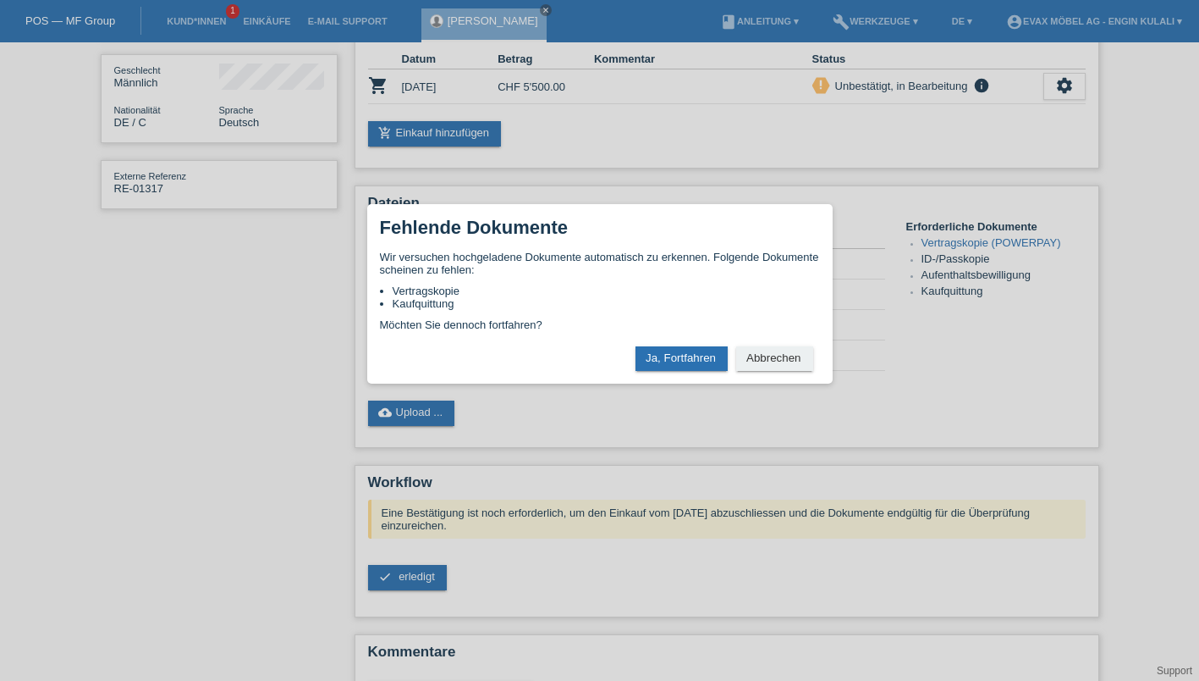
click at [676, 361] on button "Ja, Fortfahren" at bounding box center [682, 358] width 92 height 25
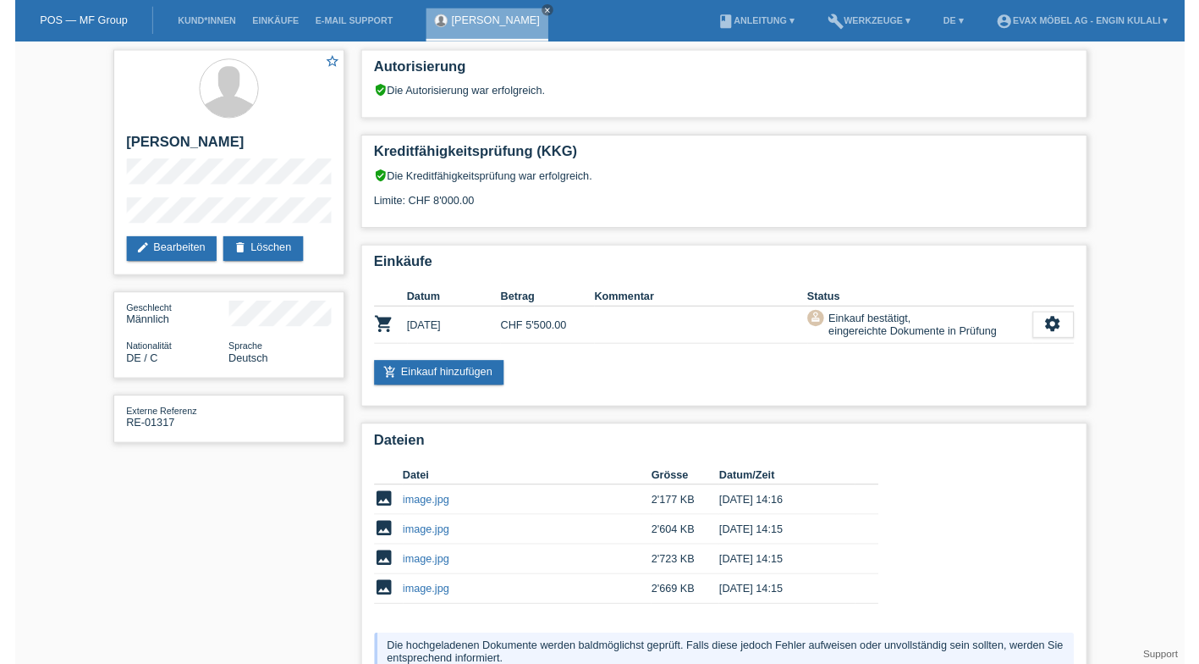
scroll to position [161, 0]
